Goal: Task Accomplishment & Management: Manage account settings

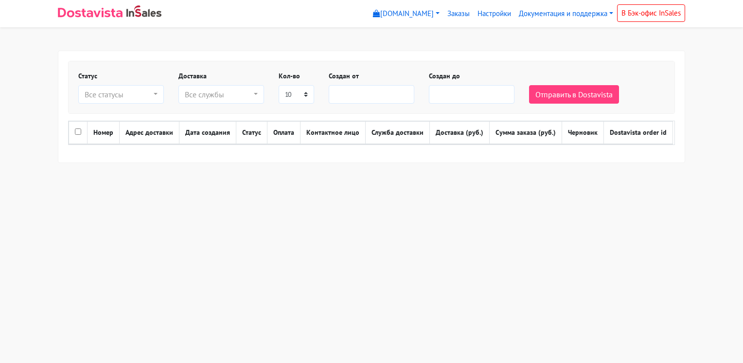
select select
click at [487, 11] on link "Настройки" at bounding box center [494, 13] width 41 height 19
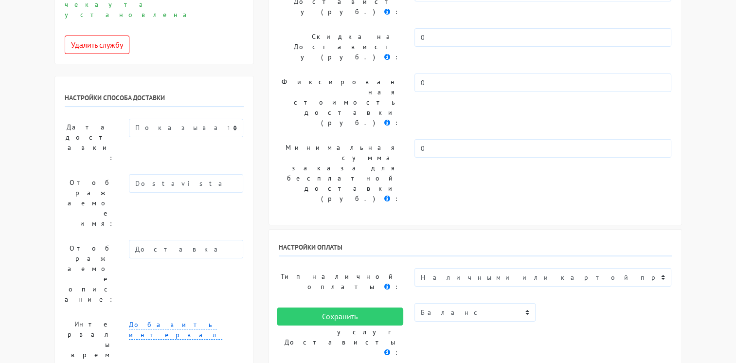
scroll to position [146, 0]
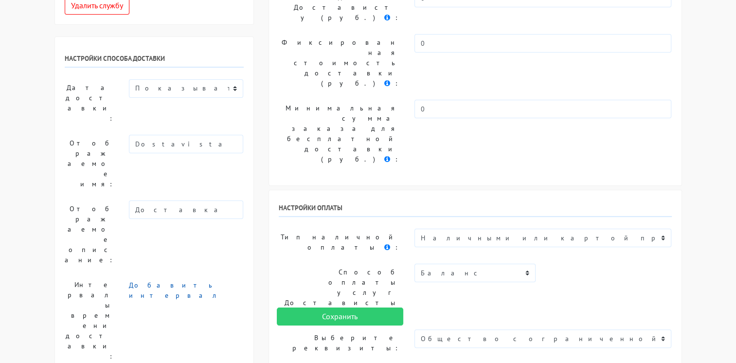
click at [165, 281] on link "Добавить интервал" at bounding box center [175, 290] width 93 height 19
type input "09:00"
type input "__:00"
type input "09:00"
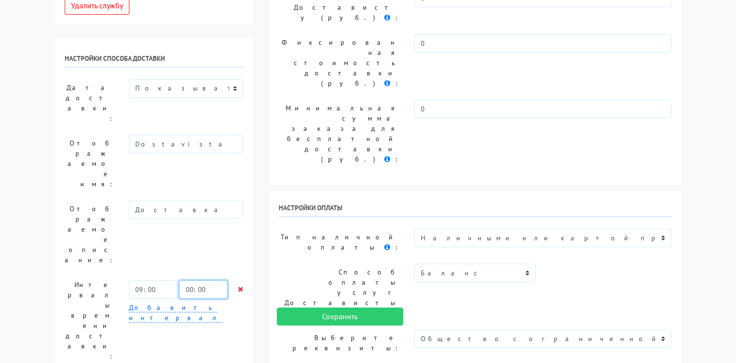
click at [187, 280] on input "00:00" at bounding box center [203, 289] width 48 height 18
type input "21:00"
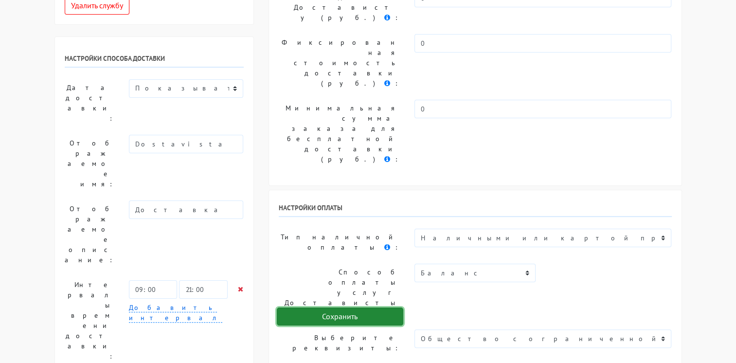
click at [327, 311] on input "Сохранить" at bounding box center [340, 316] width 126 height 18
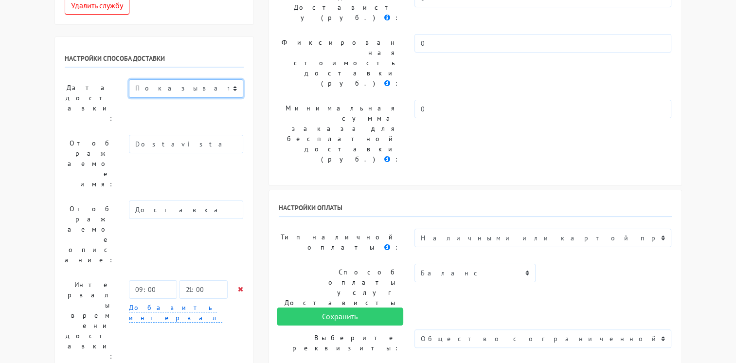
click at [224, 79] on select "Показывать доступную дату доставки Убрать дату доставки Показывать свой текст" at bounding box center [186, 88] width 114 height 18
click at [129, 79] on select "Показывать доступную дату доставки Убрать дату доставки Показывать свой текст" at bounding box center [186, 88] width 114 height 18
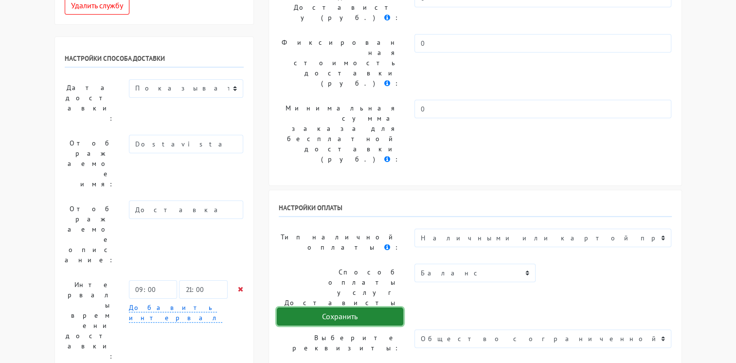
click at [334, 313] on input "Сохранить" at bounding box center [340, 316] width 126 height 18
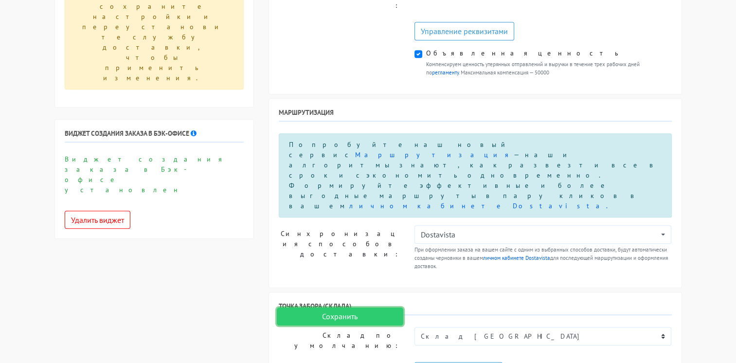
scroll to position [584, 0]
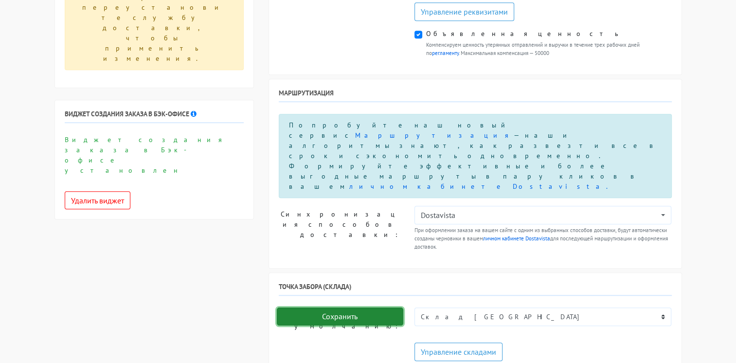
click at [340, 323] on input "Сохранить" at bounding box center [340, 316] width 126 height 18
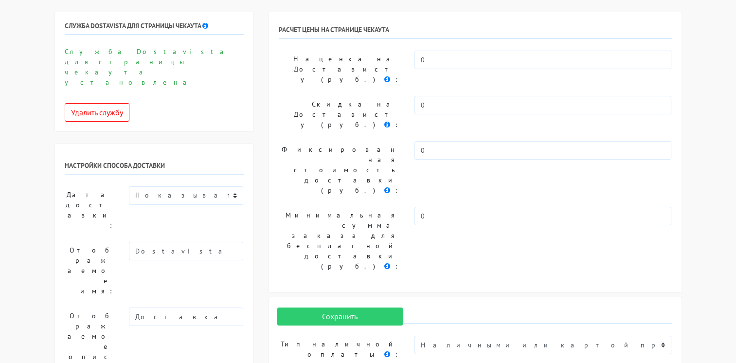
scroll to position [0, 0]
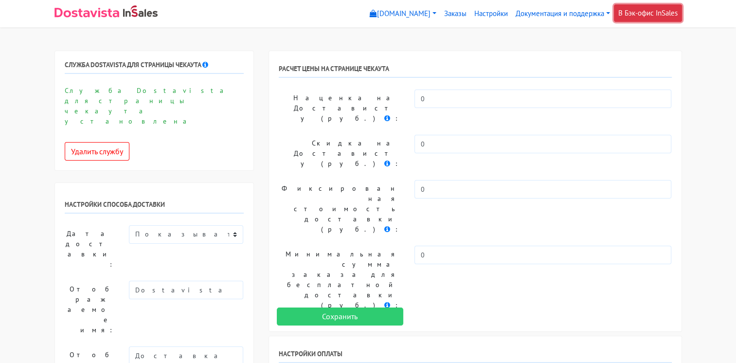
click at [623, 14] on link "В Бэк-офис InSales" at bounding box center [648, 13] width 68 height 18
click at [526, 13] on link "Документация и поддержка" at bounding box center [563, 13] width 102 height 19
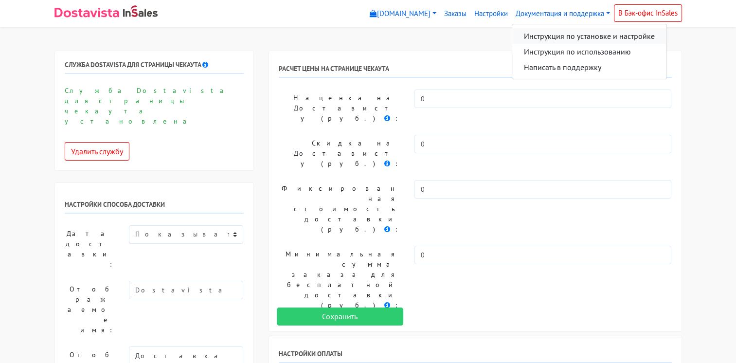
click at [533, 33] on link "Инструкция по установке и настройке" at bounding box center [589, 36] width 154 height 16
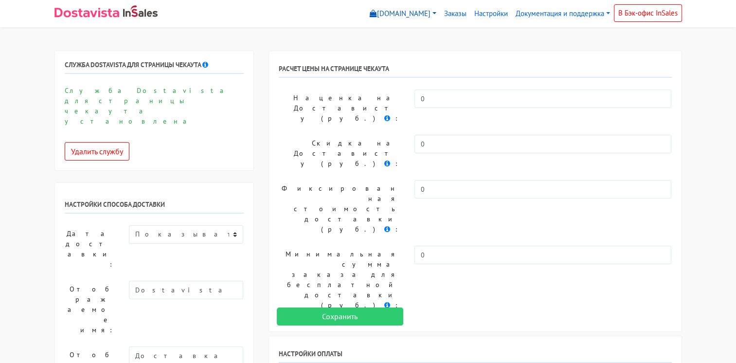
click at [389, 14] on link "[DOMAIN_NAME]" at bounding box center [403, 13] width 74 height 19
click at [378, 39] on link "[DOMAIN_NAME]" at bounding box center [406, 36] width 81 height 16
click at [536, 14] on link "Документация и поддержка" at bounding box center [563, 13] width 102 height 19
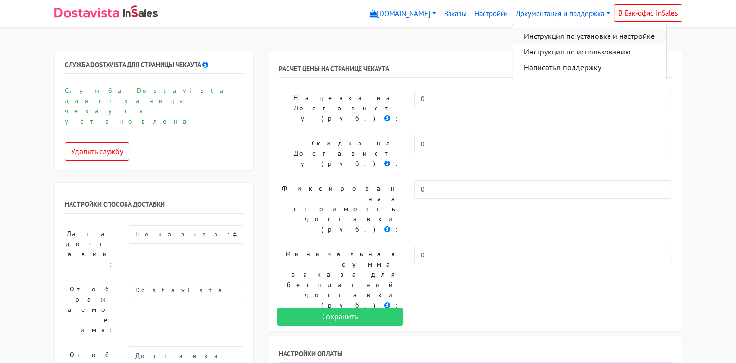
click at [535, 35] on link "Инструкция по установке и настройке" at bounding box center [589, 36] width 154 height 16
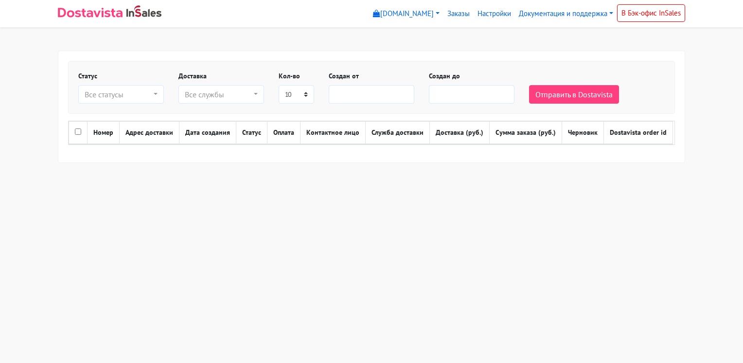
select select
click at [654, 9] on link "В Бэк-офис InSales" at bounding box center [651, 13] width 68 height 18
select select
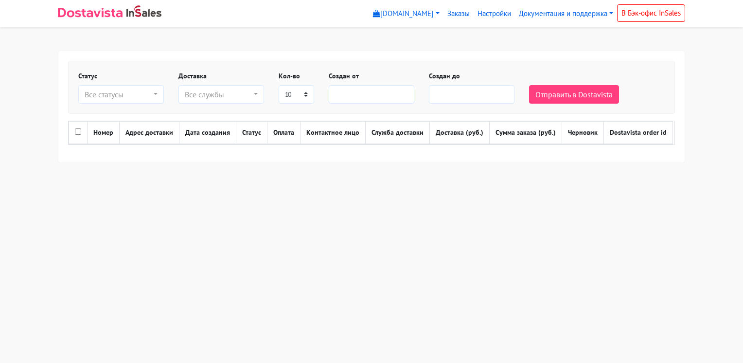
select select
click at [486, 14] on link "Настройки" at bounding box center [494, 13] width 41 height 19
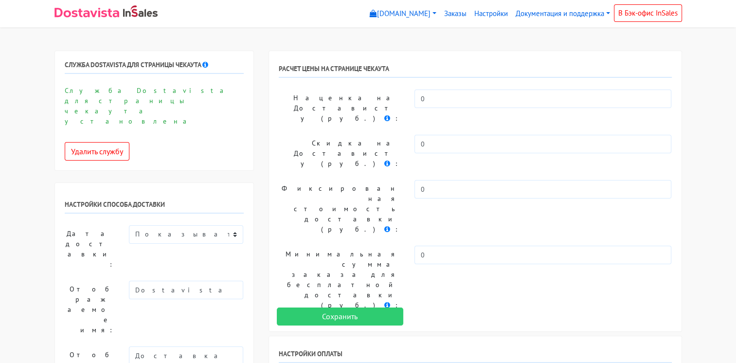
click at [183, 120] on div "Служба Dostavista для страницы чекаута установлена Удалить службу" at bounding box center [154, 123] width 179 height 75
click at [200, 225] on select "Показывать доступную дату доставки Убрать дату доставки Показывать свой текст" at bounding box center [186, 234] width 114 height 18
click at [129, 225] on select "Показывать доступную дату доставки Убрать дату доставки Показывать свой текст" at bounding box center [186, 234] width 114 height 18
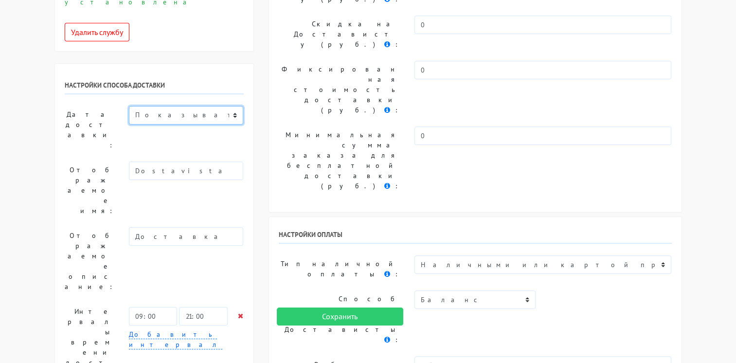
scroll to position [146, 0]
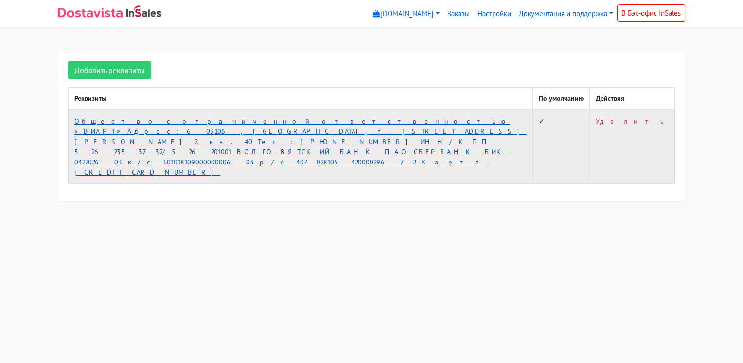
click at [91, 126] on link "Общество с ограниченной ответственностью «ВИАРТ» Адрес: 603106, [GEOGRAPHIC_DAT…" at bounding box center [300, 147] width 452 height 60
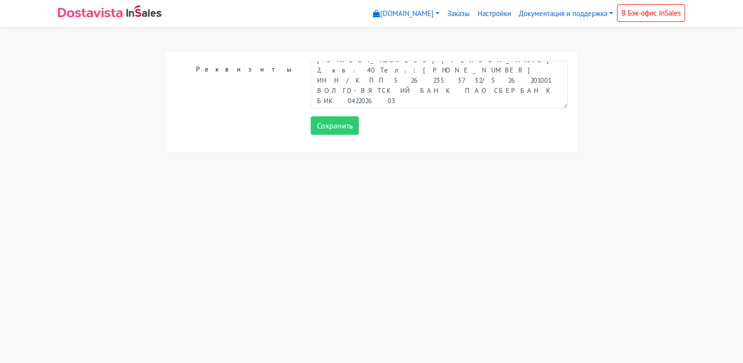
scroll to position [51, 0]
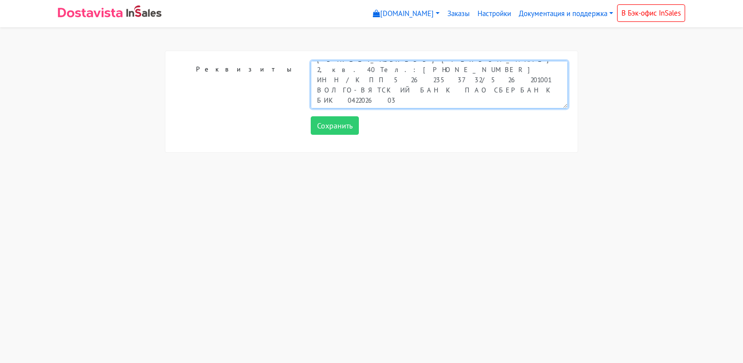
drag, startPoint x: 400, startPoint y: 102, endPoint x: 269, endPoint y: 104, distance: 131.9
click at [269, 104] on div "Реквизиты Общество с ограниченной ответственностью «ВИАРТ» Адрес: 603106, [GEOG…" at bounding box center [372, 85] width 408 height 48
type textarea "Общество с ограниченной ответственностью «ВИАРТ» Адрес: 603106, [GEOGRAPHIC_DAT…"
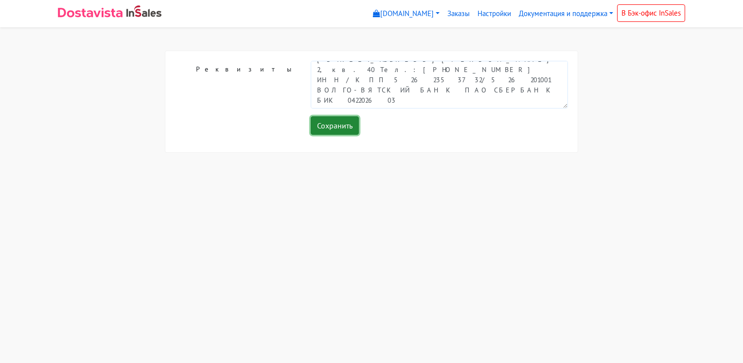
click at [330, 125] on input "Сохранить" at bounding box center [335, 125] width 48 height 18
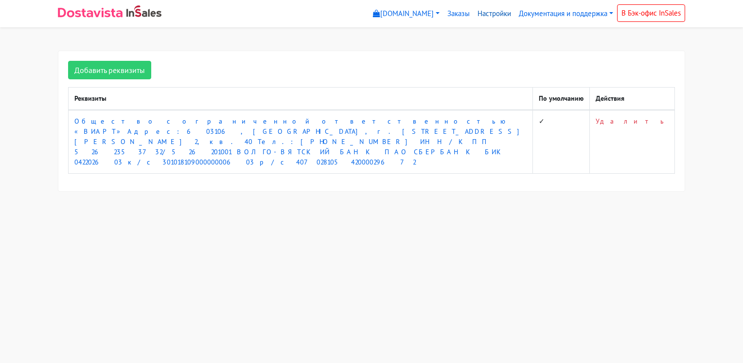
click at [498, 12] on link "Настройки" at bounding box center [494, 13] width 41 height 19
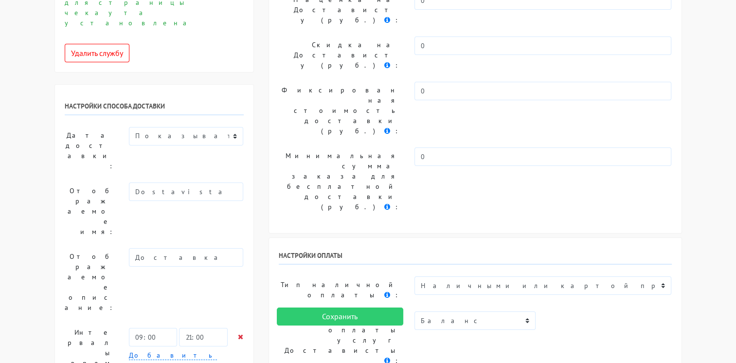
scroll to position [146, 0]
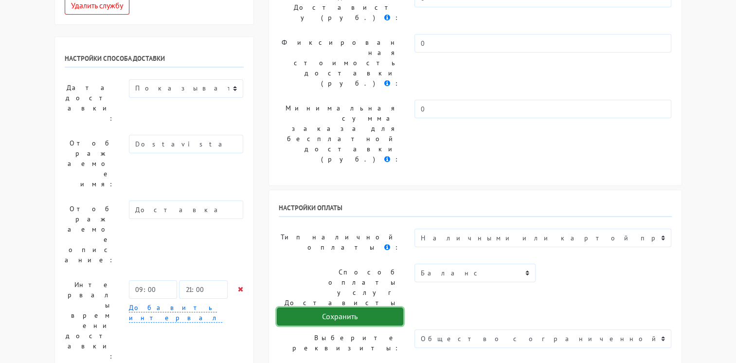
click at [356, 311] on input "Сохранить" at bounding box center [340, 316] width 126 height 18
click at [320, 318] on input "Сохранить" at bounding box center [340, 316] width 126 height 18
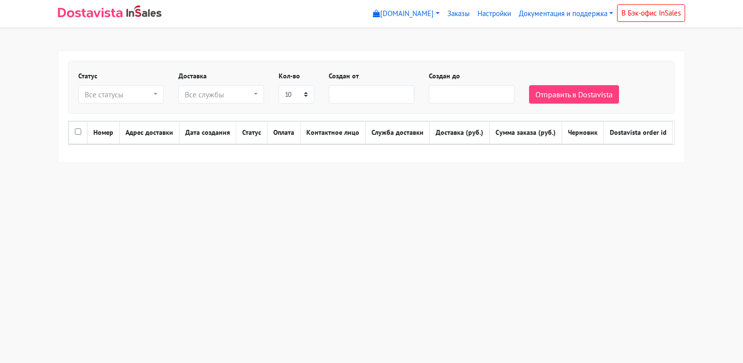
select select
click at [634, 11] on link "В Бэк-офис InSales" at bounding box center [651, 13] width 68 height 18
